Goal: Navigation & Orientation: Find specific page/section

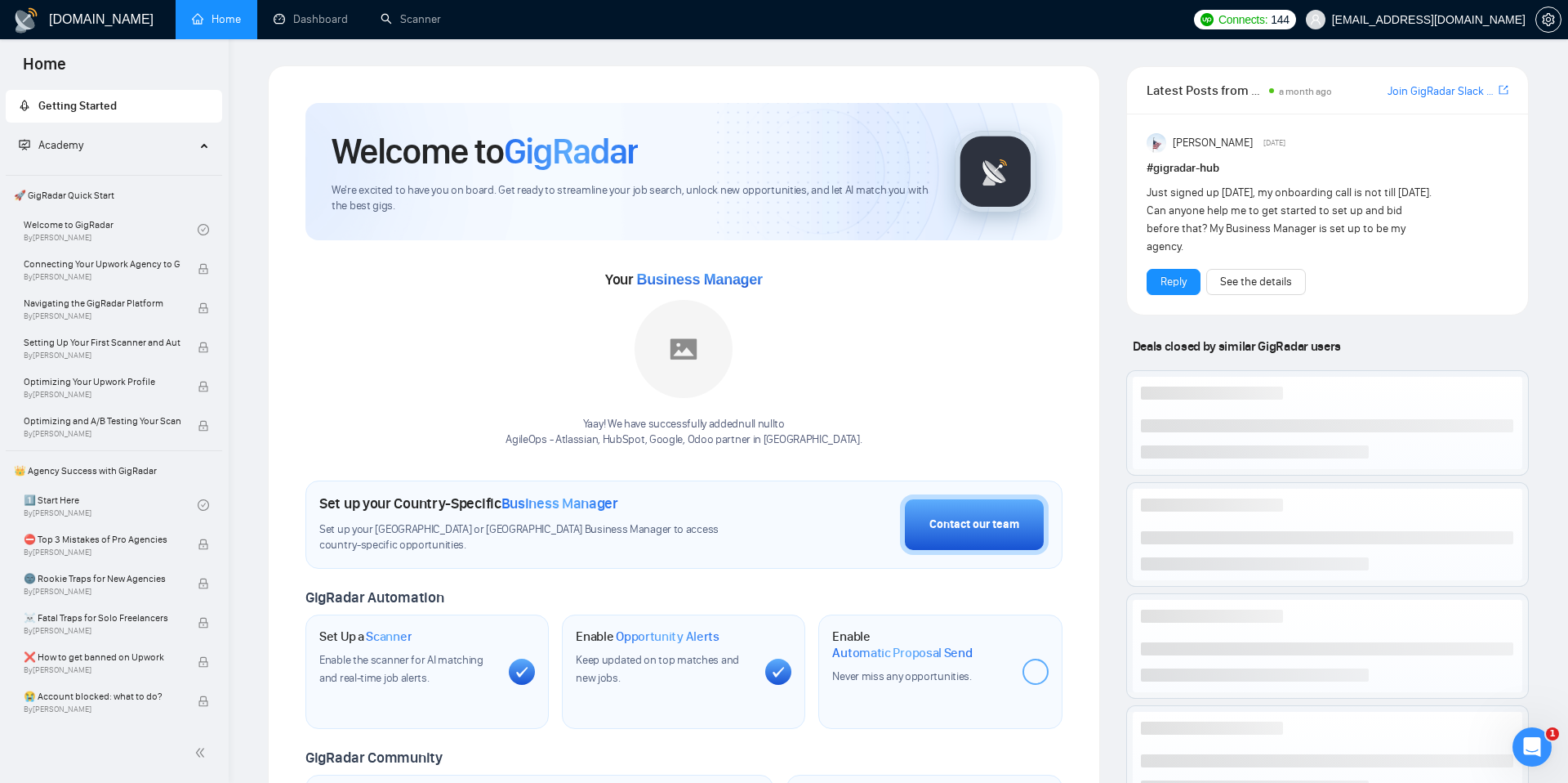
click at [960, 384] on div "Your Business Manager Yaay! We have successfully added null null to AgileOps - …" at bounding box center [683, 356] width 757 height 182
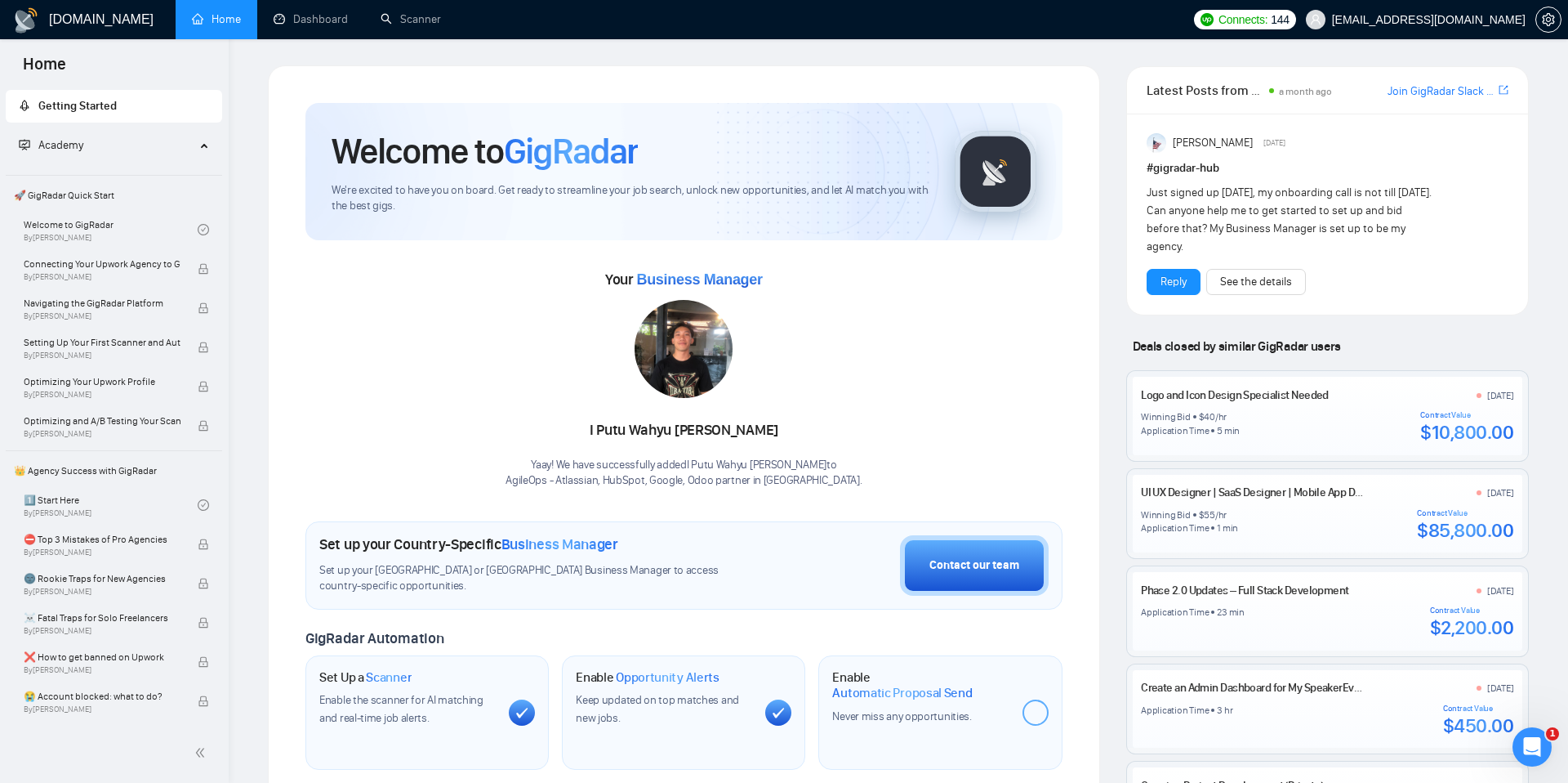
click at [370, 464] on div "Your Business Manager I Putu Wahyu [PERSON_NAME] Yaay! We have successfully add…" at bounding box center [683, 377] width 757 height 222
drag, startPoint x: 1237, startPoint y: 166, endPoint x: 1146, endPoint y: 163, distance: 91.0
click at [1004, 163] on h1 "# gigradar-hub" at bounding box center [1327, 169] width 362 height 18
